Goal: Navigation & Orientation: Find specific page/section

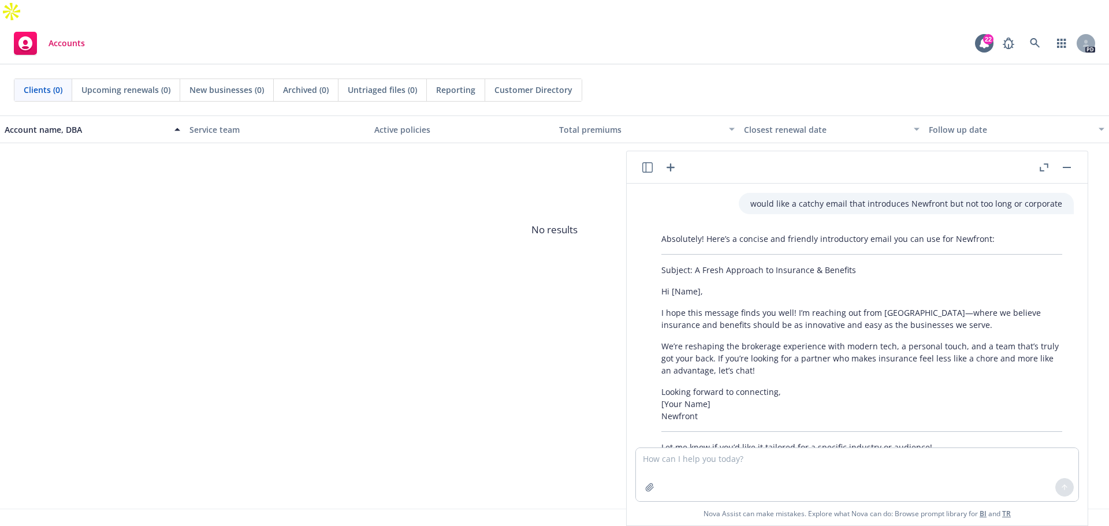
scroll to position [681, 0]
